Goal: Information Seeking & Learning: Find specific page/section

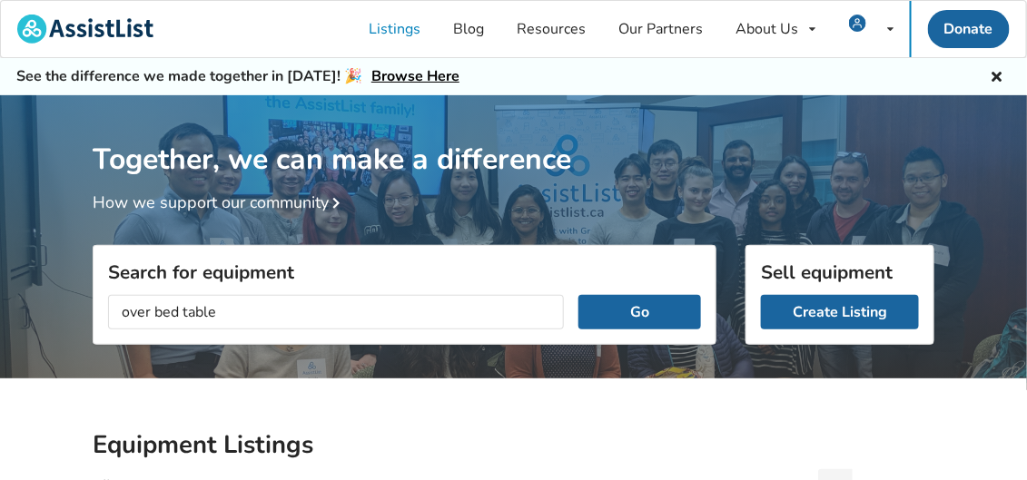
type input "over bed table"
click at [579, 295] on button "Go" at bounding box center [640, 312] width 123 height 35
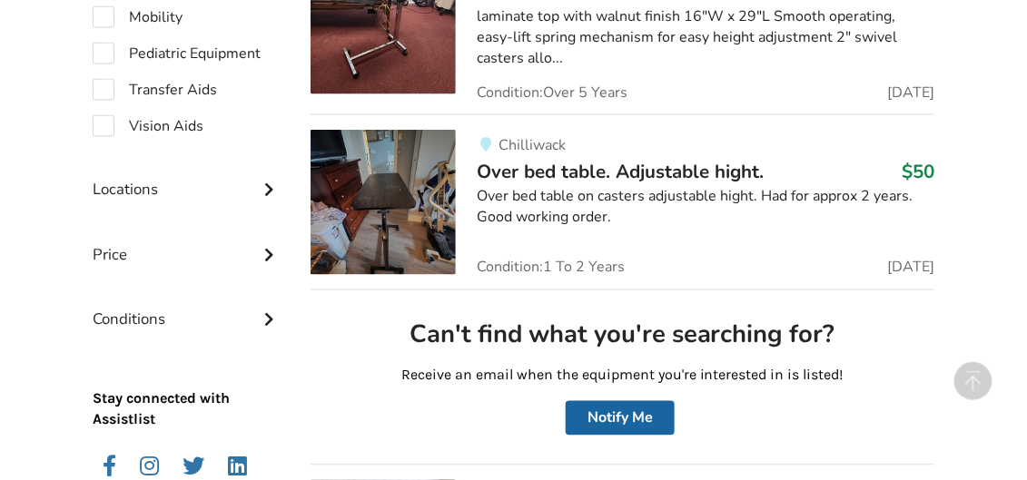
scroll to position [817, 0]
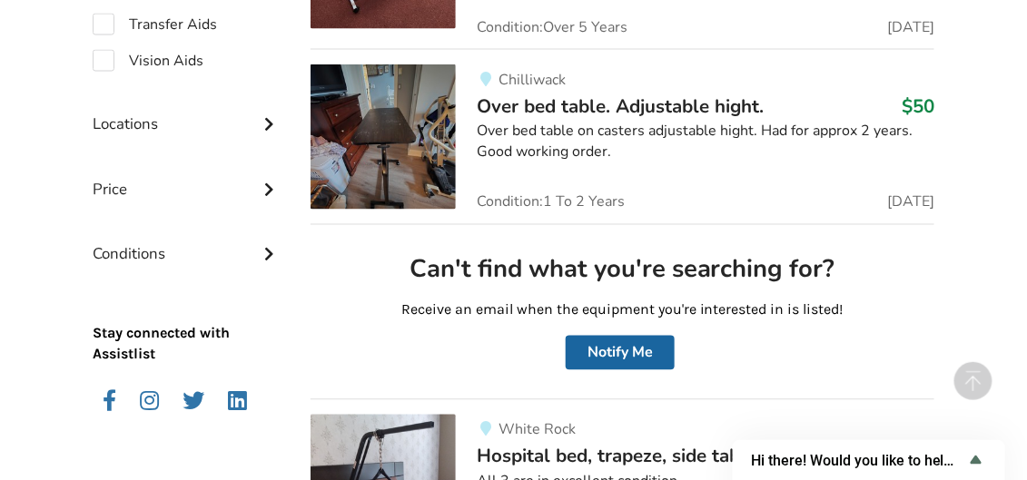
click at [384, 159] on img at bounding box center [383, 136] width 145 height 145
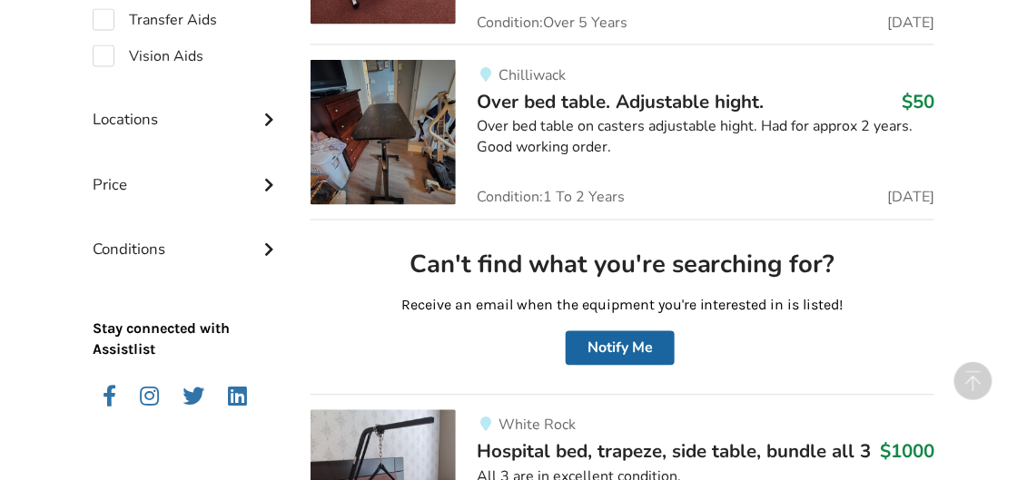
scroll to position [754, 0]
